Goal: Task Accomplishment & Management: Manage account settings

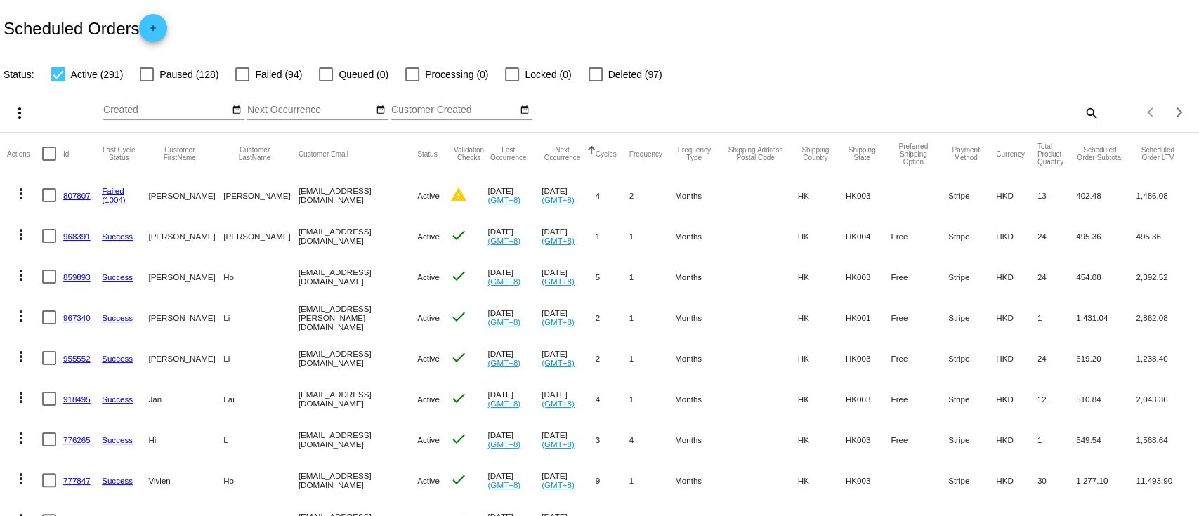
scroll to position [93, 0]
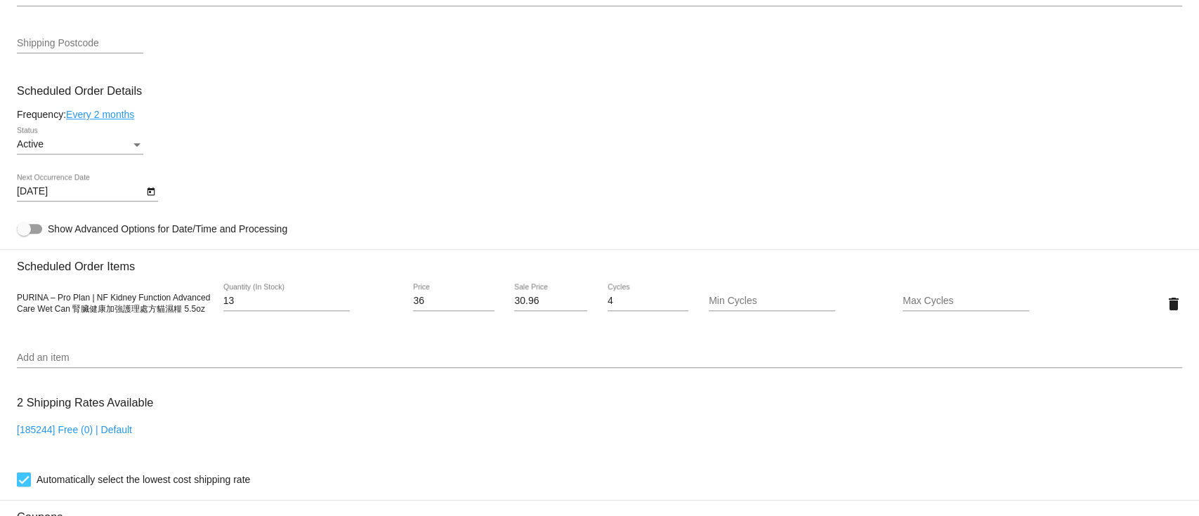
scroll to position [843, 0]
